Goal: Task Accomplishment & Management: Complete application form

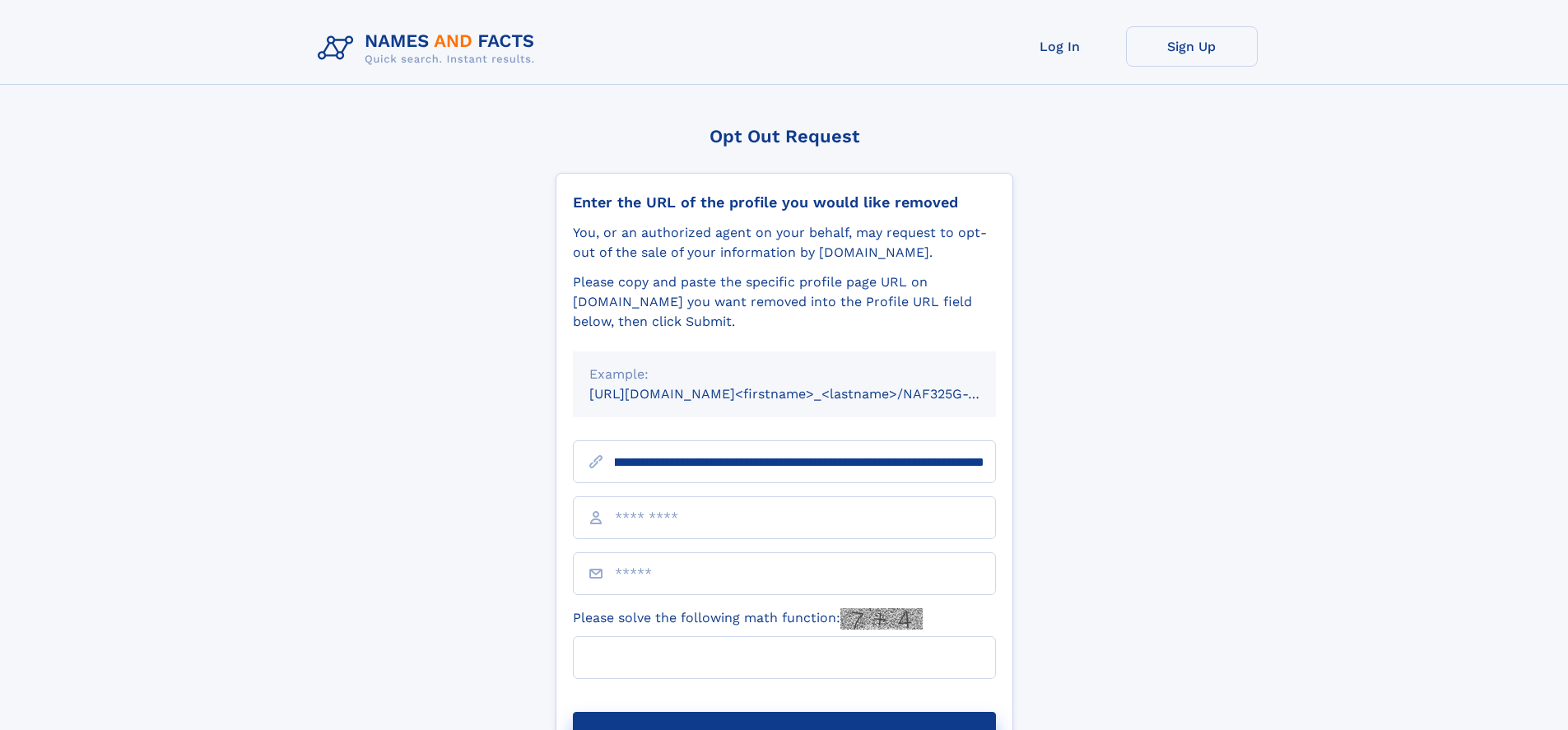
scroll to position [0, 186]
type input "**********"
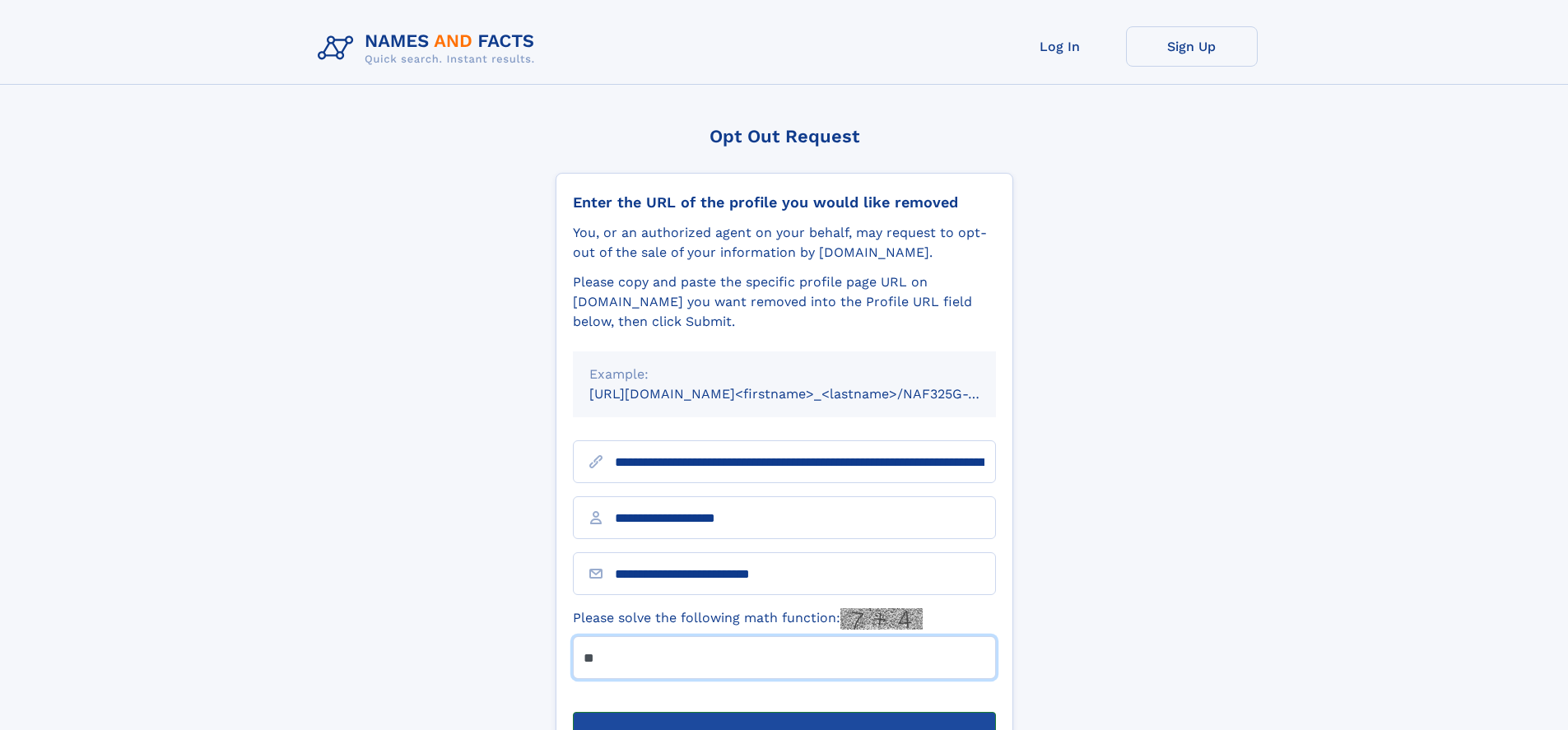
type input "**"
click at [784, 712] on button "Submit Opt Out Request" at bounding box center [784, 738] width 423 height 53
